Goal: Check status

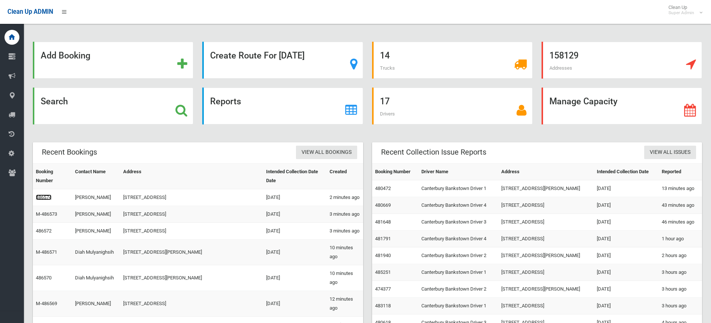
click at [46, 195] on link "486574" at bounding box center [44, 198] width 16 height 6
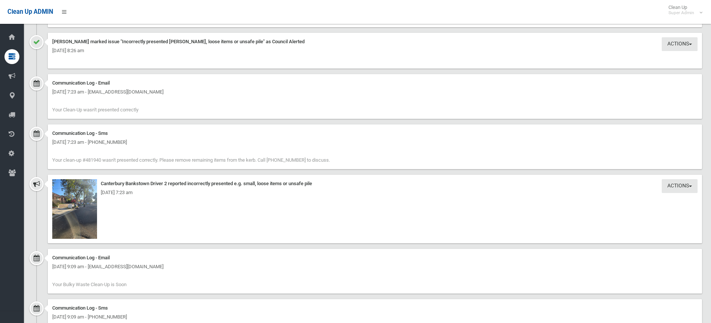
scroll to position [970, 0]
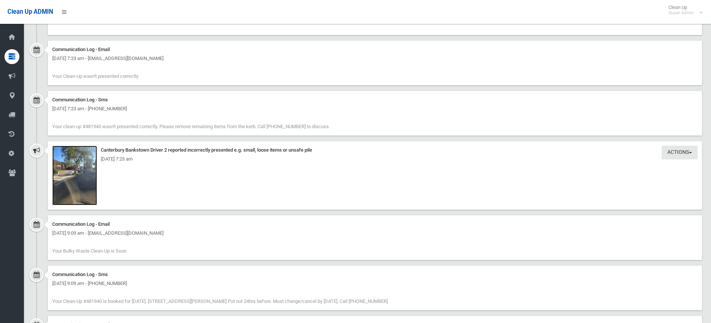
click at [78, 166] on img at bounding box center [74, 176] width 45 height 60
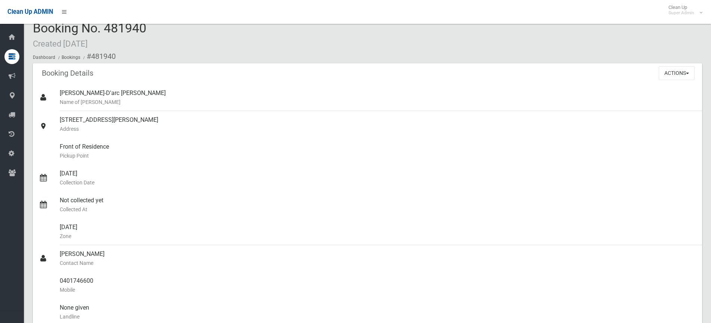
scroll to position [0, 0]
